Goal: Information Seeking & Learning: Learn about a topic

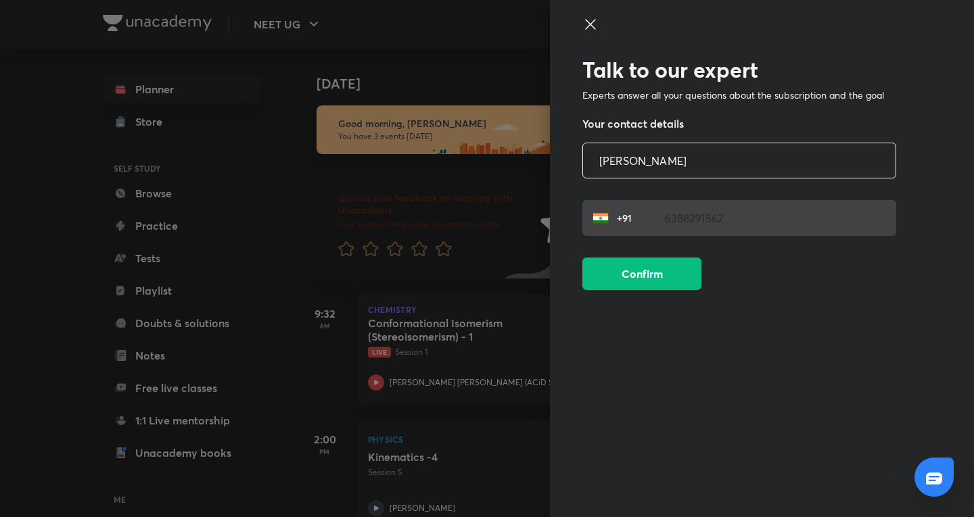
click at [586, 16] on div "Talk to our expert Experts answer all your questions about the subscription and…" at bounding box center [762, 258] width 424 height 517
click at [591, 24] on icon at bounding box center [590, 24] width 10 height 10
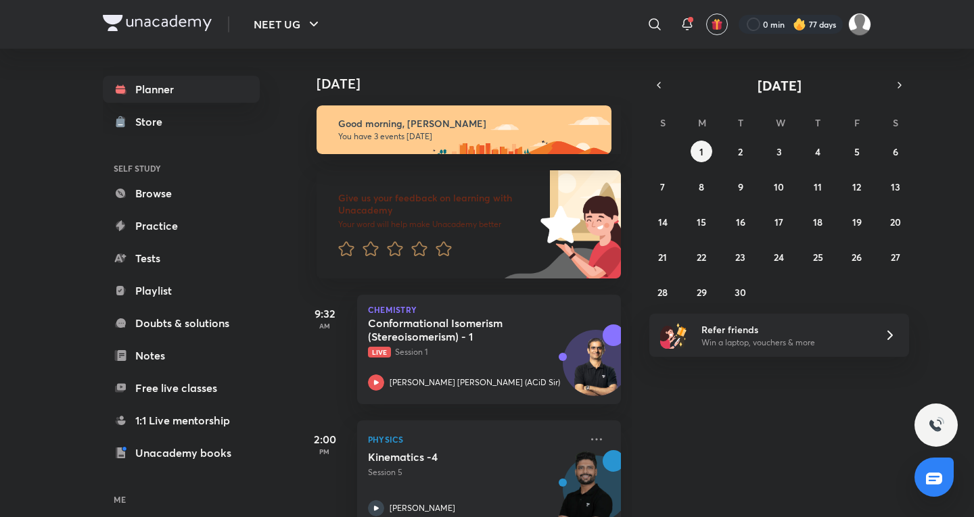
click at [413, 48] on div "NEET UG ​ 0 min 77 days" at bounding box center [487, 24] width 768 height 49
click at [590, 442] on icon at bounding box center [597, 440] width 16 height 16
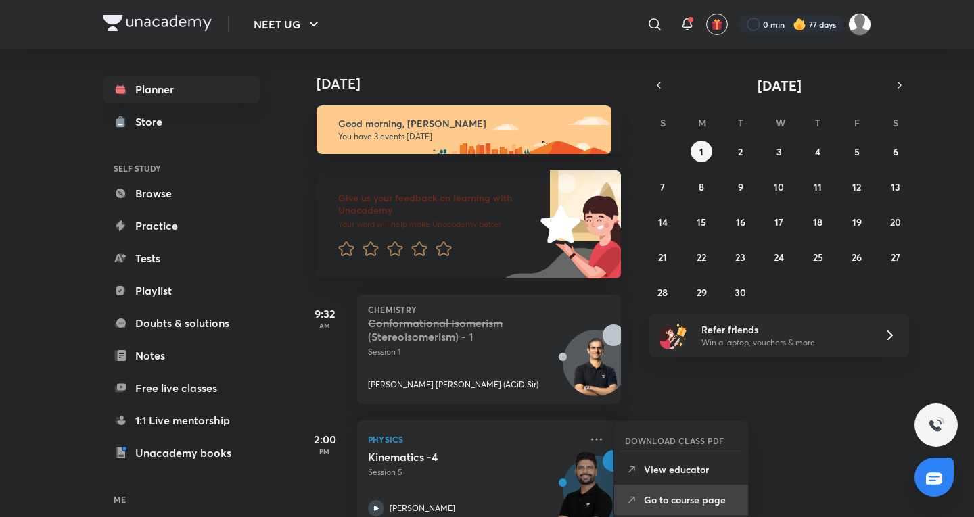
click at [675, 503] on p "Go to course page" at bounding box center [690, 500] width 93 height 14
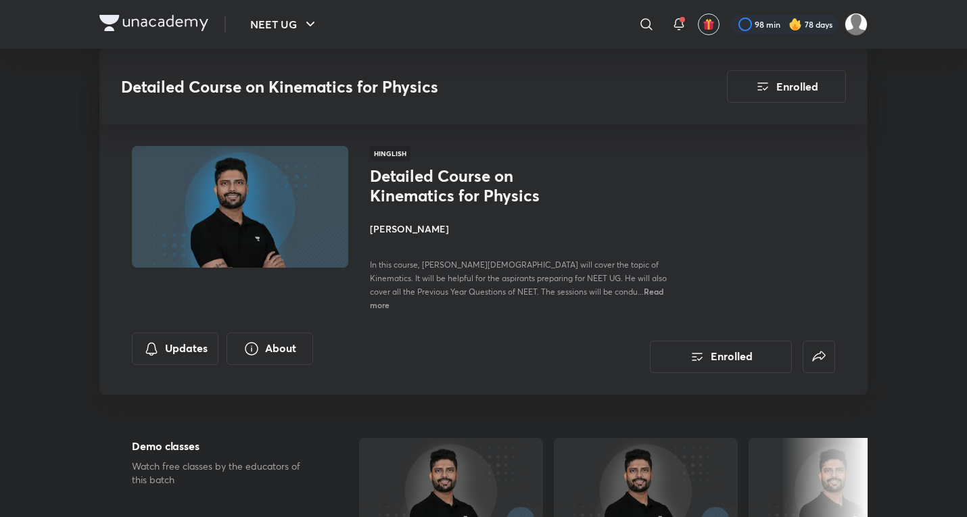
scroll to position [676, 0]
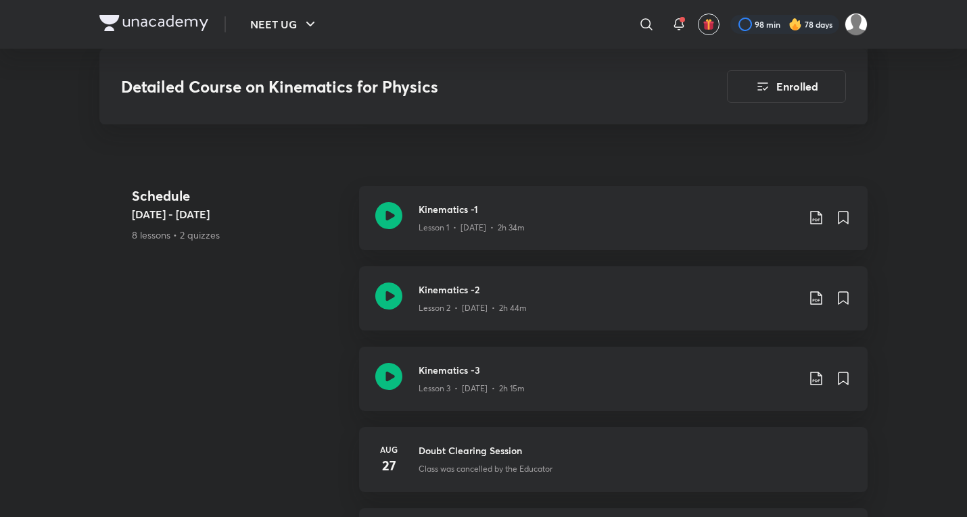
click at [464, 404] on link "Kinematics -3 Lesson 3 • Aug 25 • 2h 15m" at bounding box center [613, 387] width 509 height 80
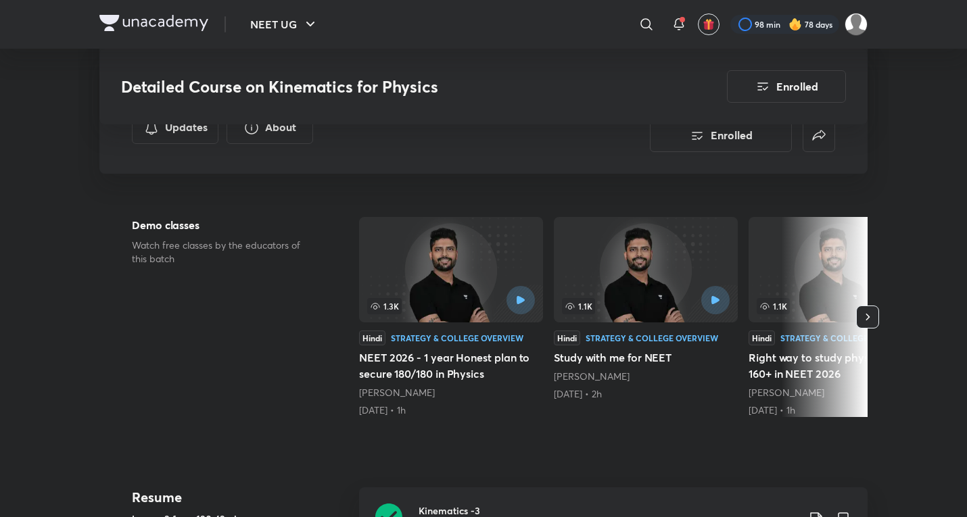
scroll to position [451, 0]
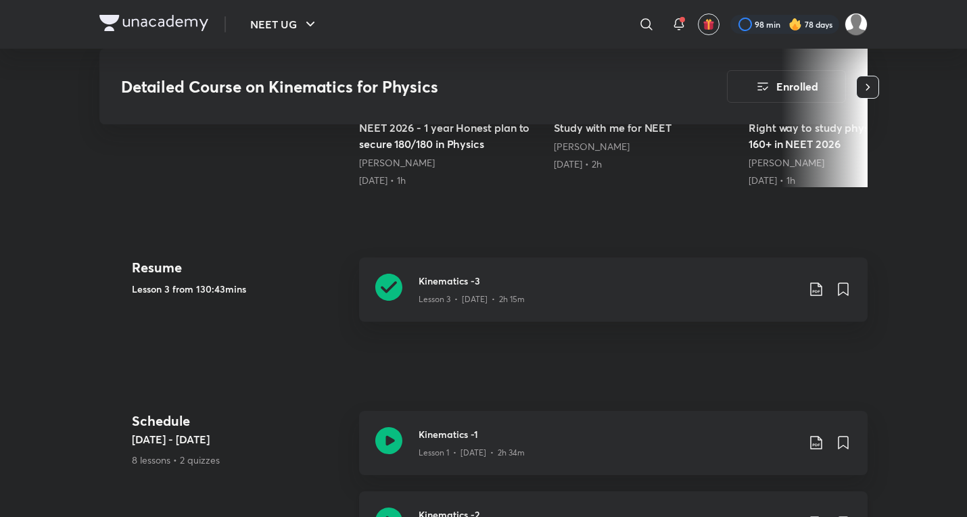
click at [461, 508] on h3 "Kinematics -2" at bounding box center [608, 515] width 379 height 14
click at [465, 447] on p "Lesson 1 • Aug 20 • 2h 34m" at bounding box center [472, 453] width 106 height 12
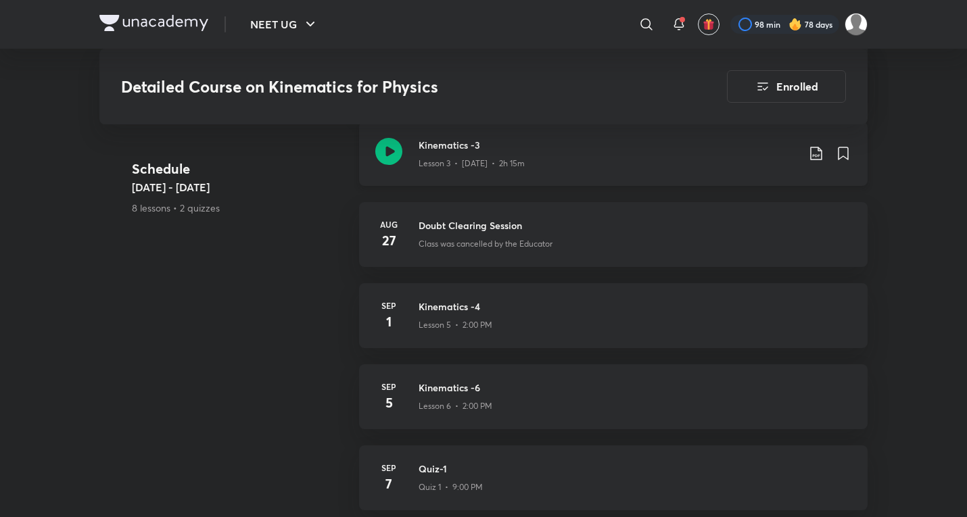
click at [564, 138] on h3 "Kinematics -3" at bounding box center [608, 145] width 379 height 14
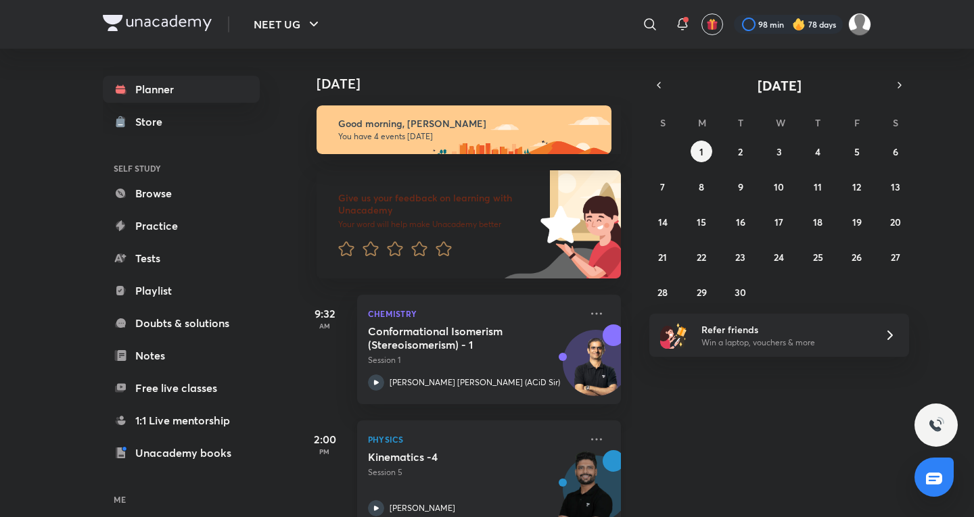
scroll to position [225, 0]
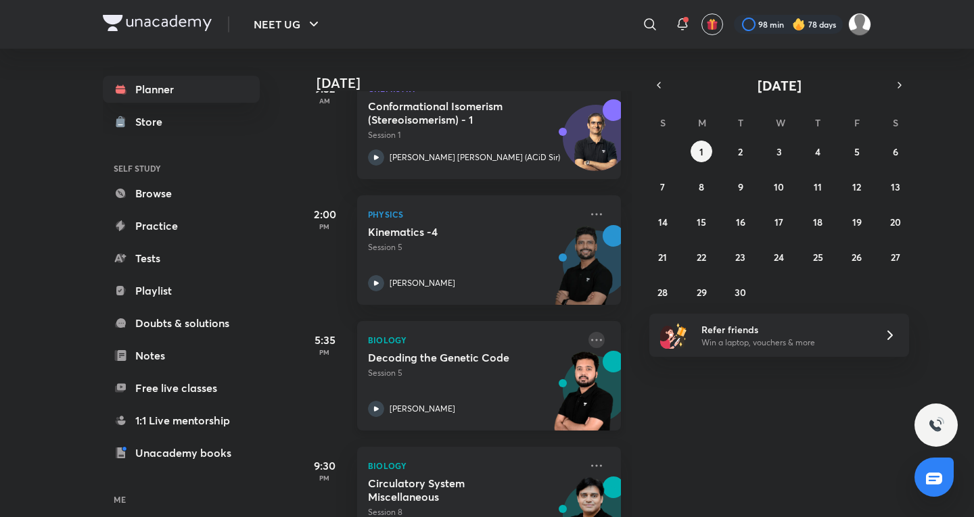
click at [591, 342] on icon at bounding box center [597, 340] width 16 height 16
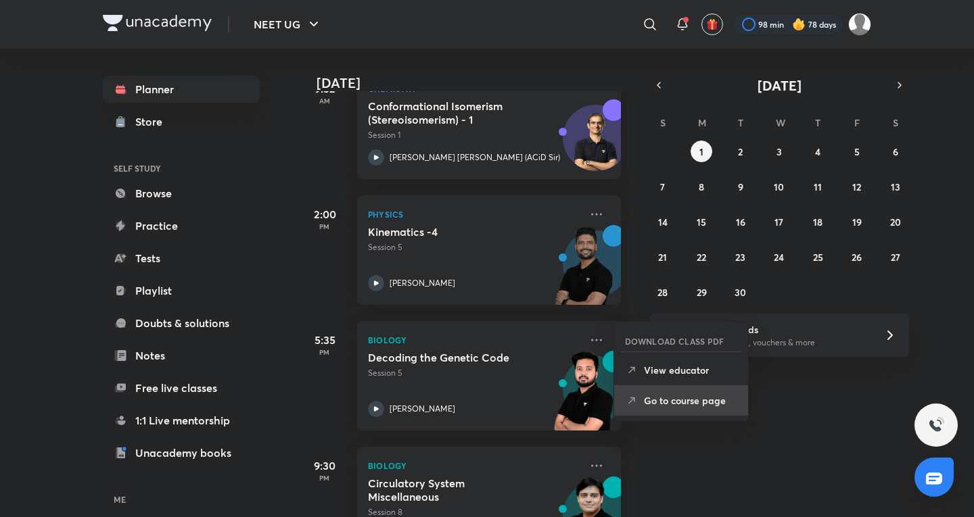
click at [684, 396] on p "Go to course page" at bounding box center [690, 401] width 93 height 14
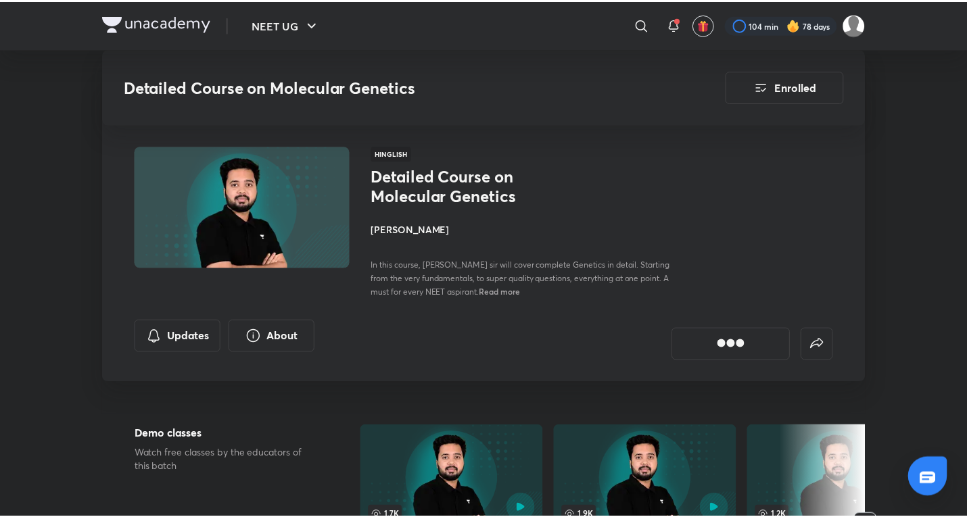
scroll to position [1042, 0]
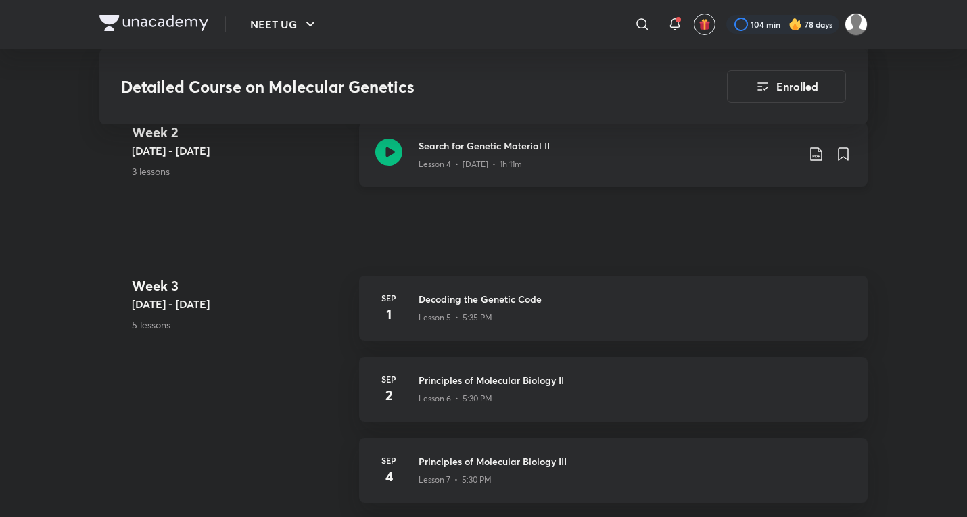
click at [568, 166] on div "Lesson 4 • Aug 31 • 1h 11m" at bounding box center [608, 162] width 379 height 18
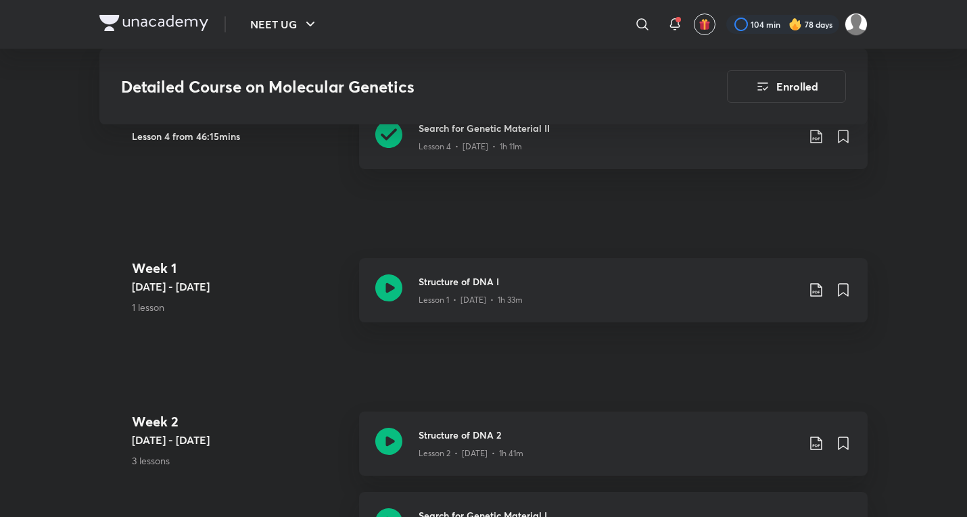
scroll to position [816, 0]
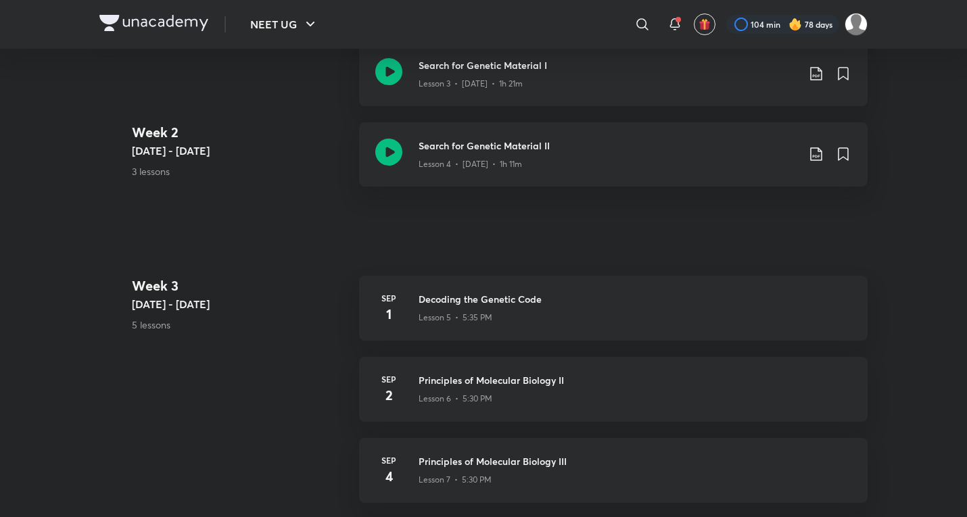
scroll to position [676, 0]
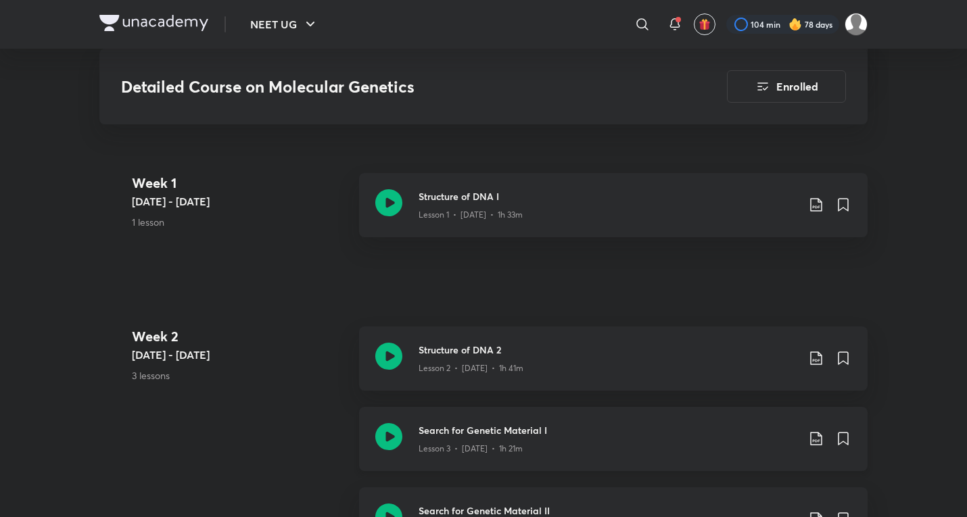
click at [471, 454] on p "Lesson 3 • Aug 28 • 1h 21m" at bounding box center [471, 449] width 104 height 12
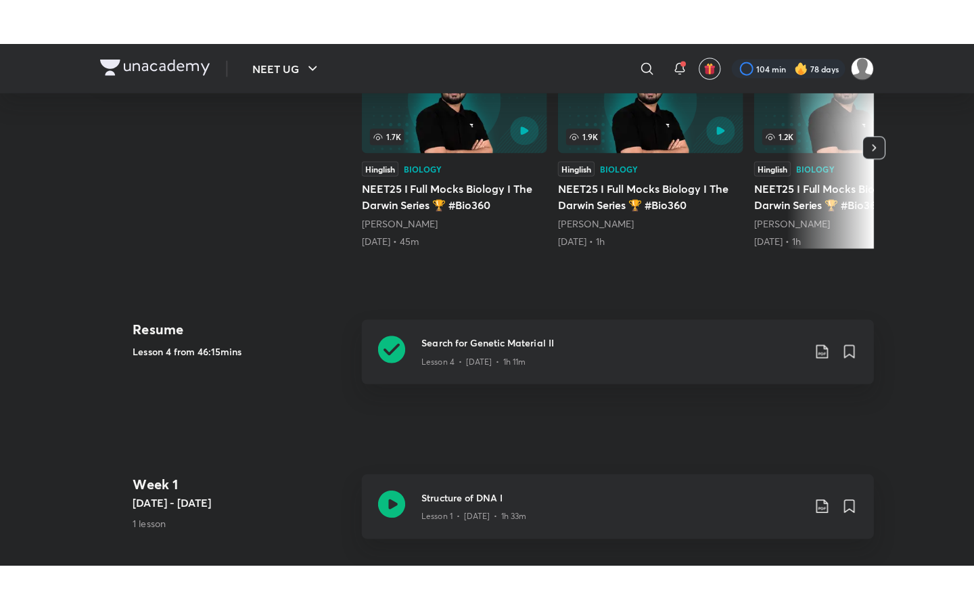
scroll to position [910, 0]
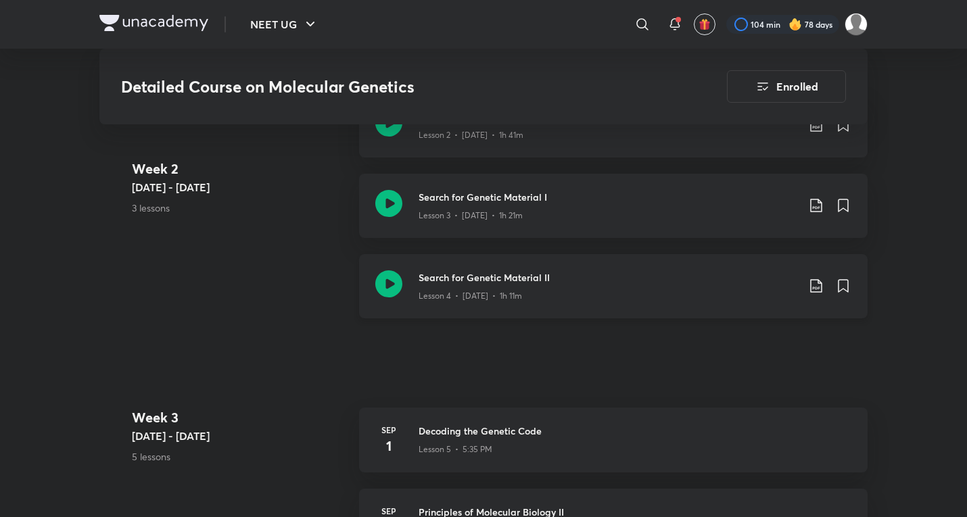
click at [524, 301] on div "Lesson 4 • Aug 31 • 1h 11m" at bounding box center [608, 294] width 379 height 18
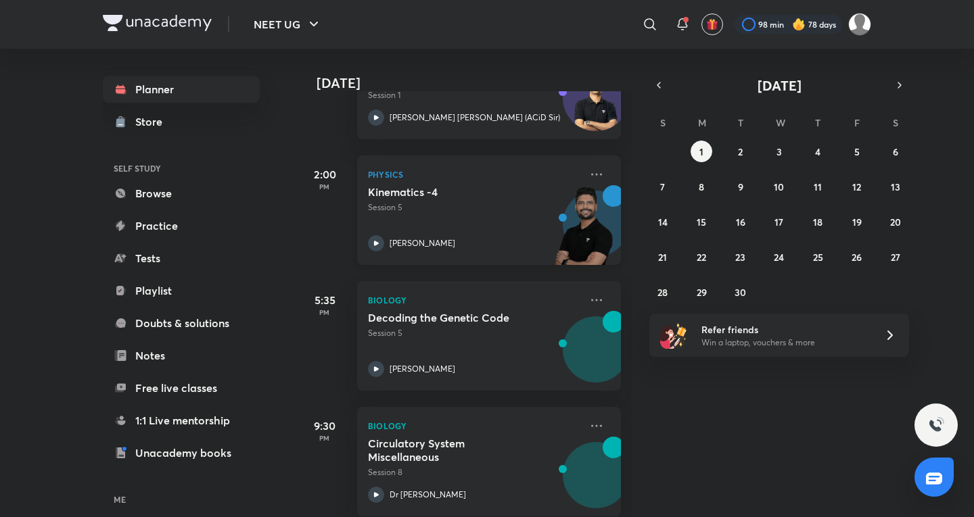
scroll to position [285, 0]
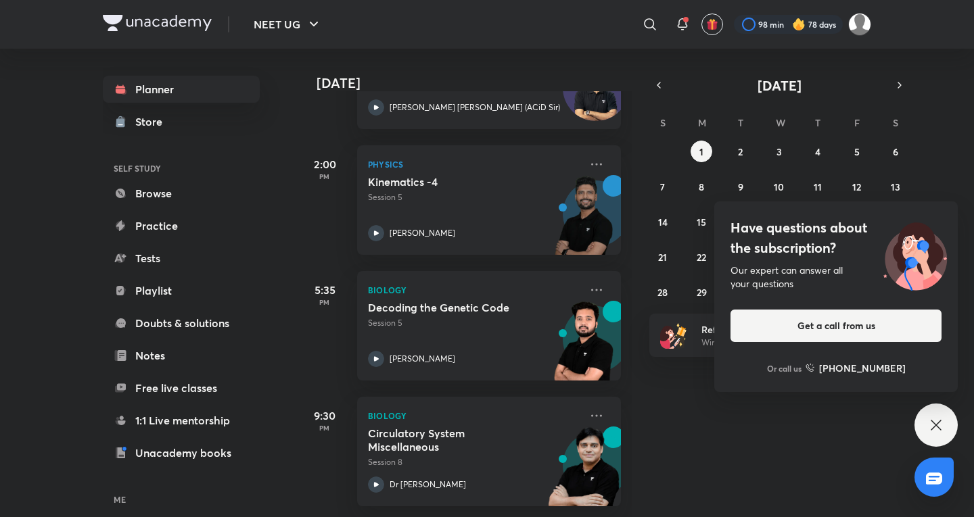
click at [948, 412] on div "Have questions about the subscription? Our expert can answer all your questions…" at bounding box center [936, 425] width 43 height 43
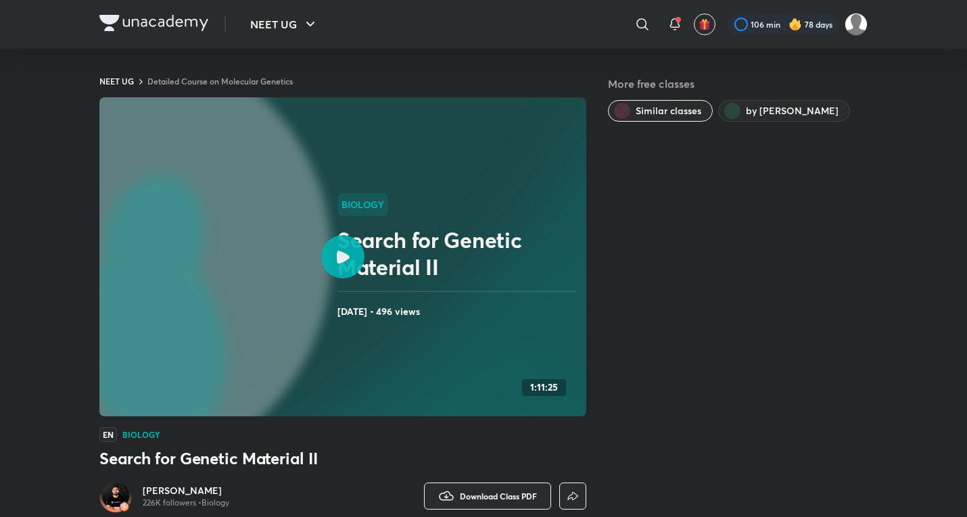
scroll to position [754, 0]
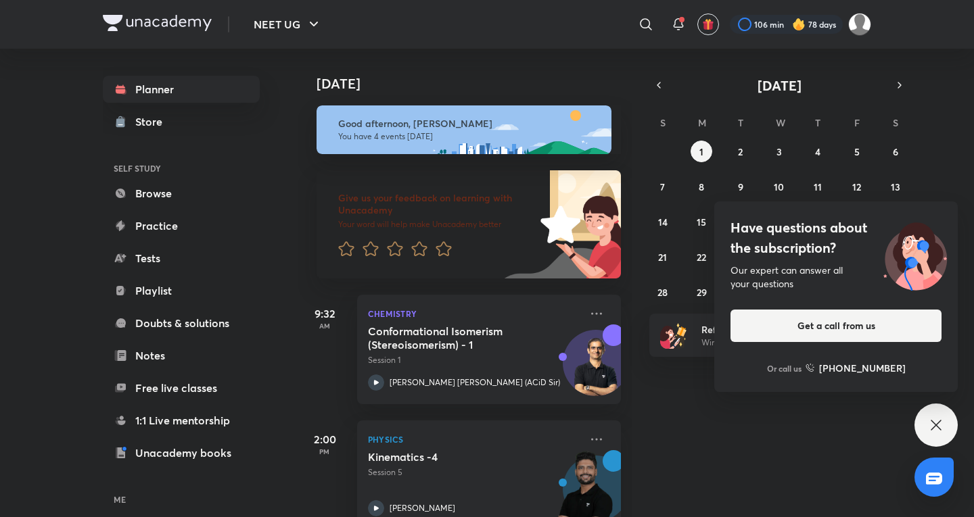
click at [948, 425] on div "Have questions about the subscription? Our expert can answer all your questions…" at bounding box center [936, 425] width 43 height 43
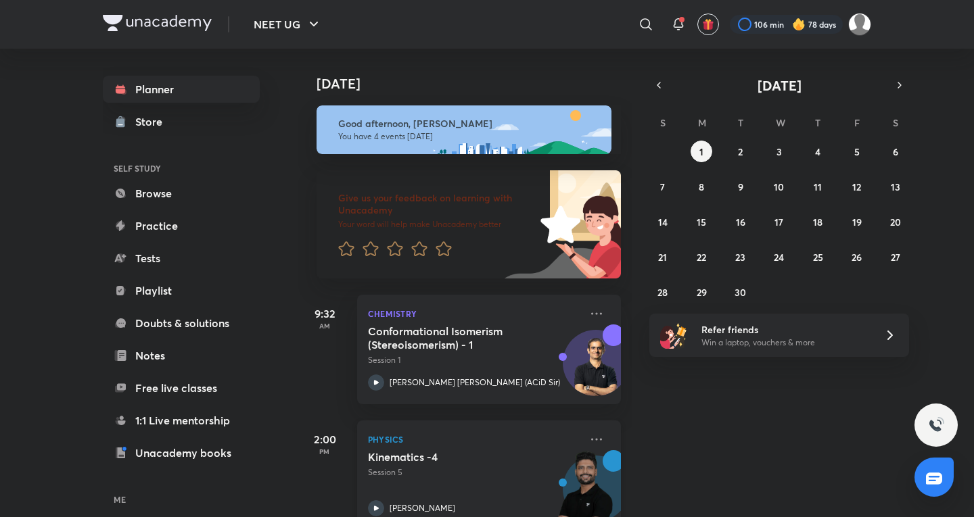
scroll to position [225, 0]
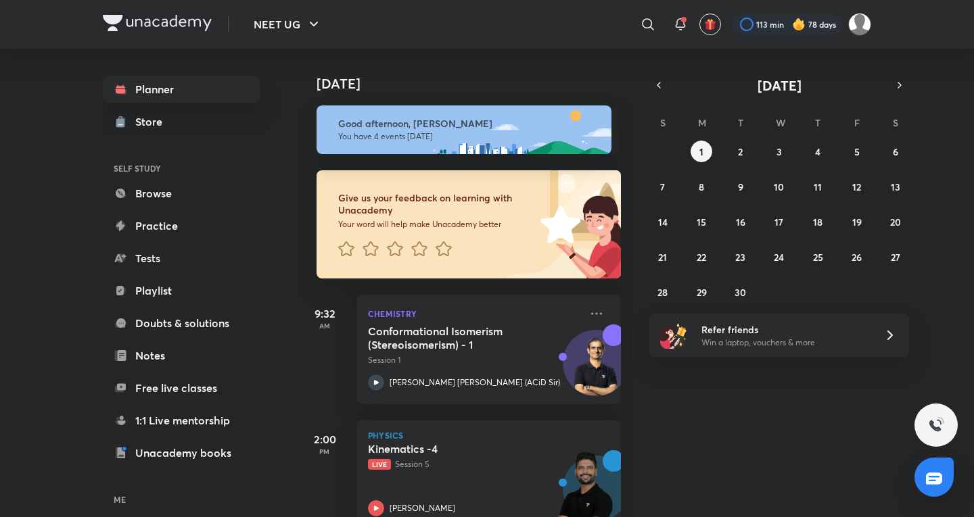
scroll to position [285, 0]
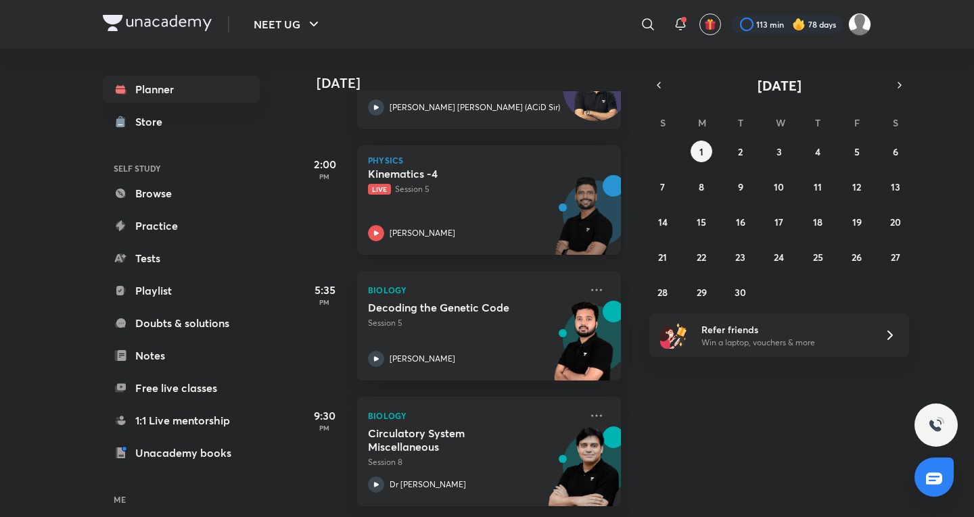
click at [470, 210] on div "Kinematics -4 Live Session 5 [PERSON_NAME]" at bounding box center [474, 204] width 212 height 74
